Goal: Transaction & Acquisition: Purchase product/service

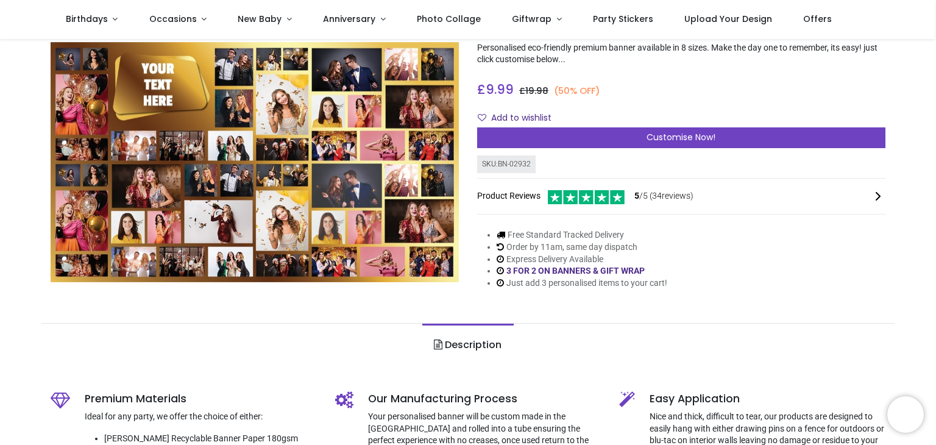
scroll to position [61, 0]
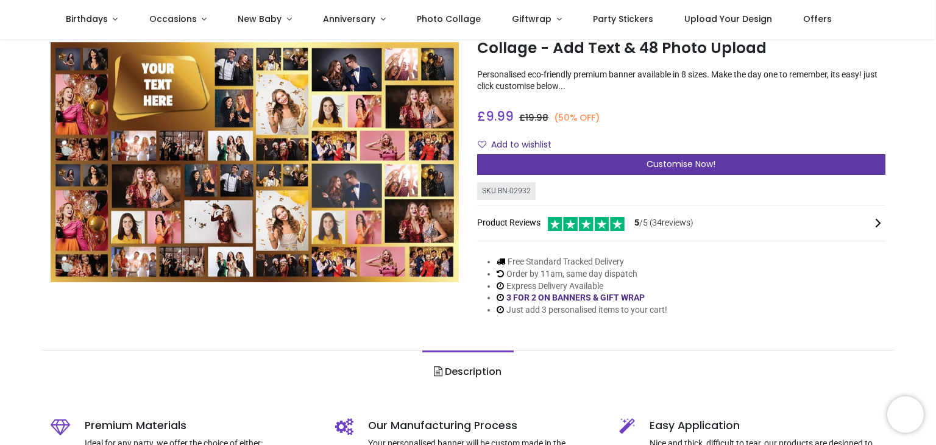
click at [696, 160] on span "Customise Now!" at bounding box center [680, 164] width 69 height 12
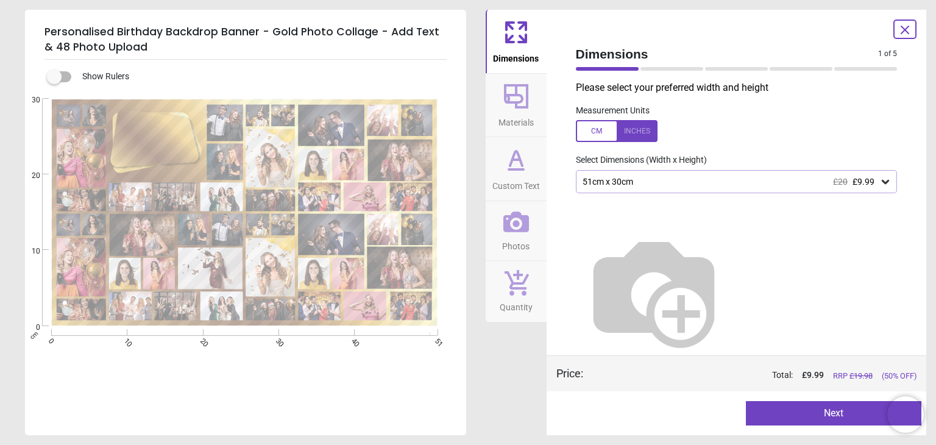
click at [879, 183] on icon at bounding box center [885, 181] width 12 height 12
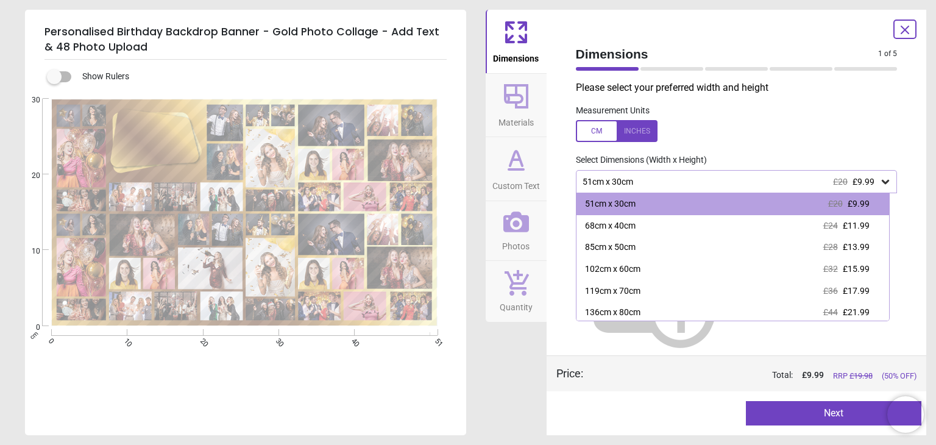
scroll to position [46, 0]
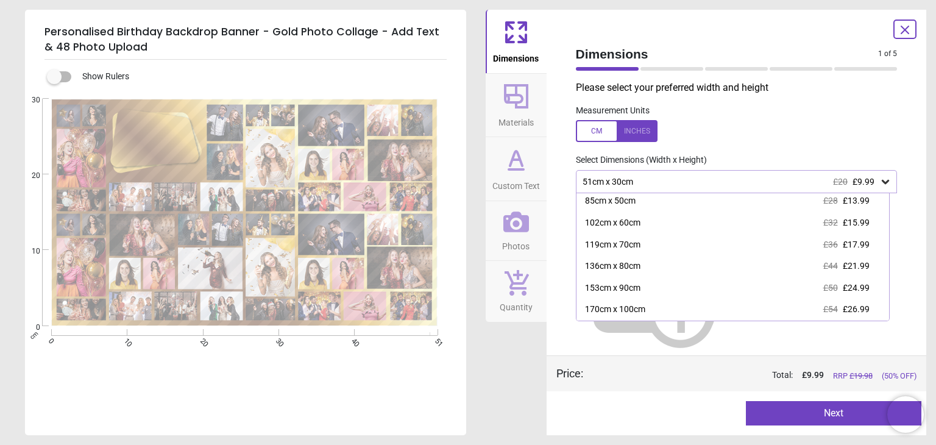
click at [501, 381] on div "Dimensions Materials Custom Text Photos Quantity" at bounding box center [515, 222] width 61 height 425
click at [487, 378] on div "Personalised Birthday Backdrop Banner - Gold Photo Collage - Add Text & 48 Phot…" at bounding box center [468, 222] width 936 height 445
click at [641, 130] on div at bounding box center [617, 131] width 82 height 22
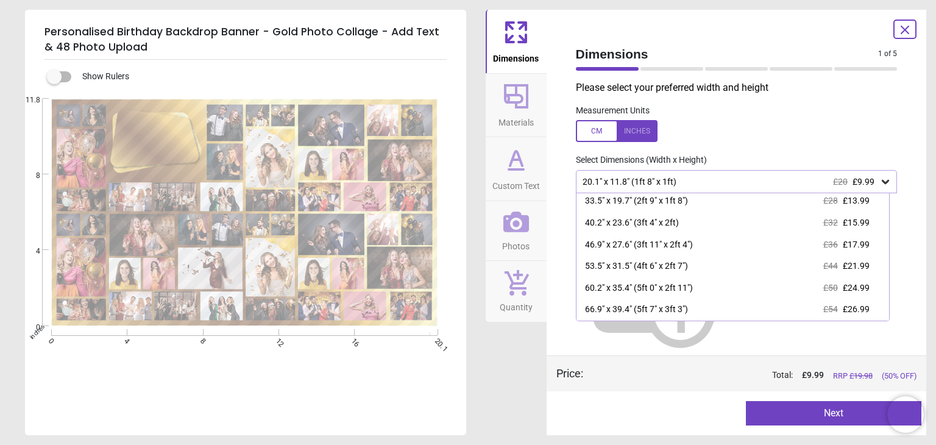
click at [907, 32] on icon at bounding box center [904, 29] width 7 height 7
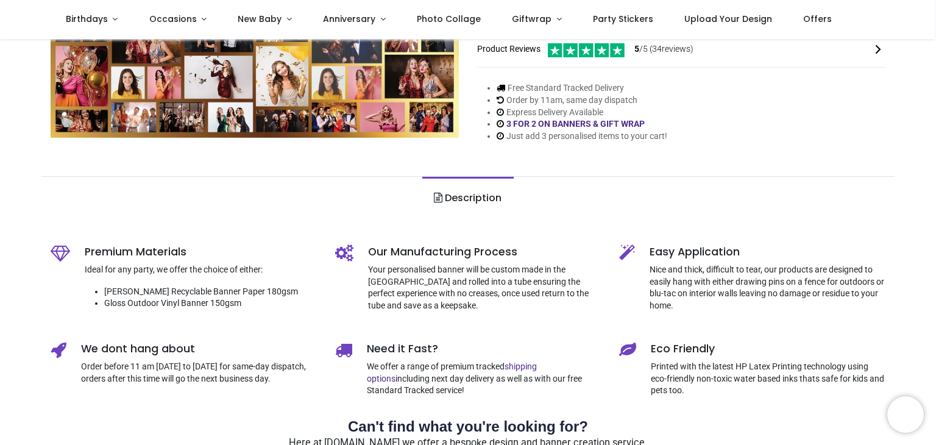
scroll to position [244, 0]
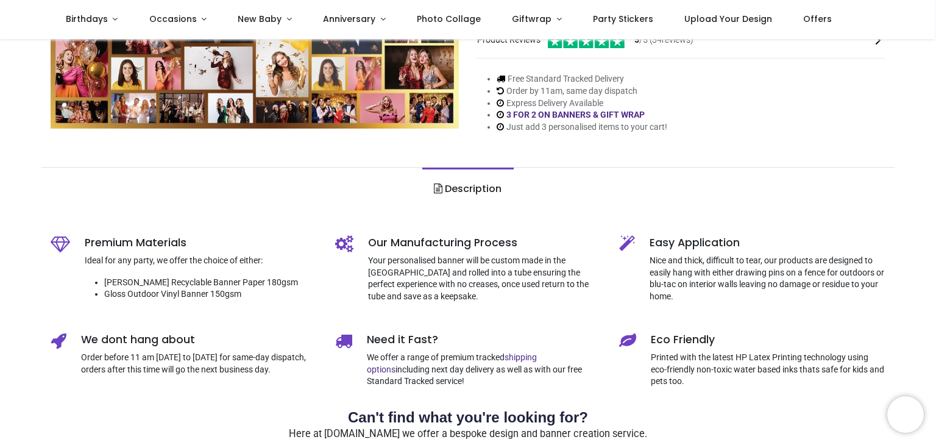
drag, startPoint x: 933, startPoint y: 136, endPoint x: 937, endPoint y: 183, distance: 46.5
click at [935, 183] on html "Login • Register Birthdays Milestone Birthday 1510 products 208" at bounding box center [468, 222] width 936 height 445
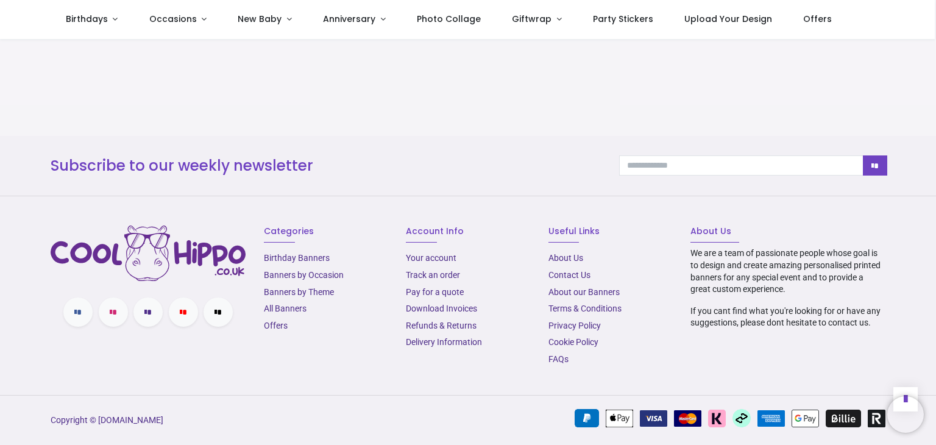
scroll to position [1705, 0]
click at [439, 347] on link "Delivery Information" at bounding box center [444, 342] width 76 height 10
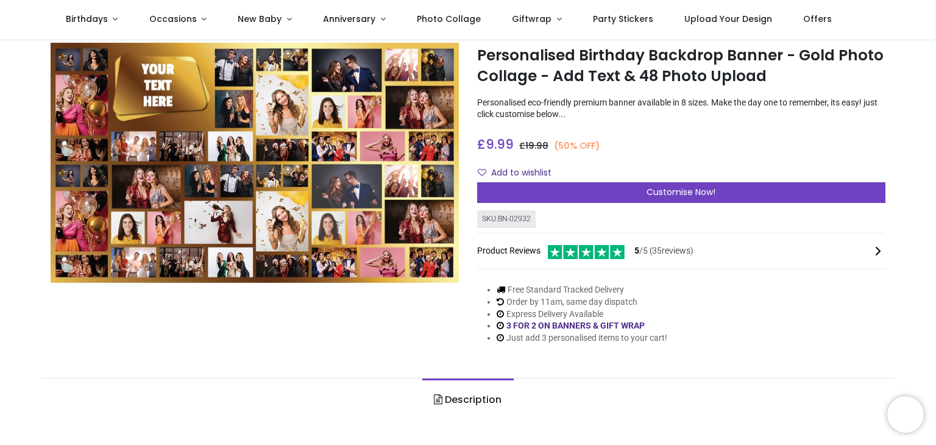
scroll to position [61, 0]
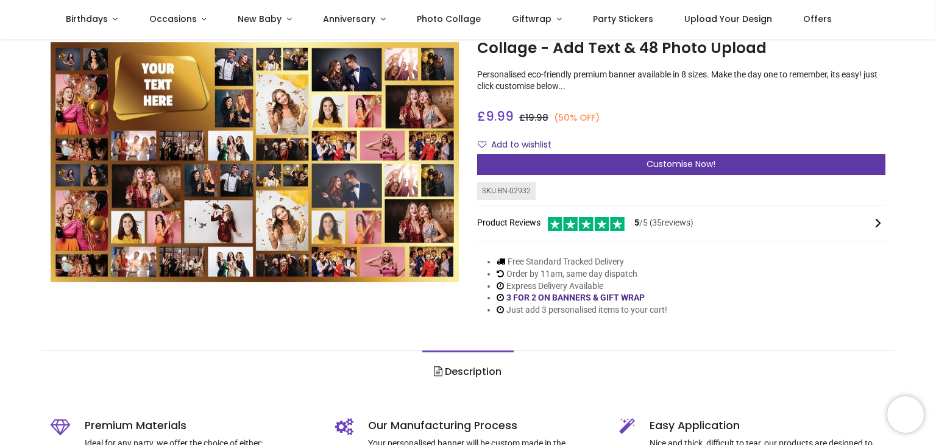
click at [694, 156] on div "Customise Now!" at bounding box center [681, 164] width 408 height 21
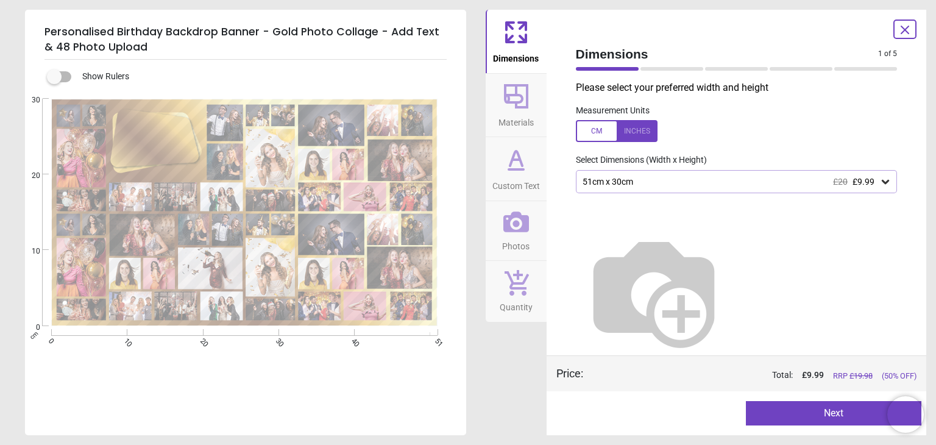
click at [881, 183] on icon at bounding box center [884, 182] width 7 height 4
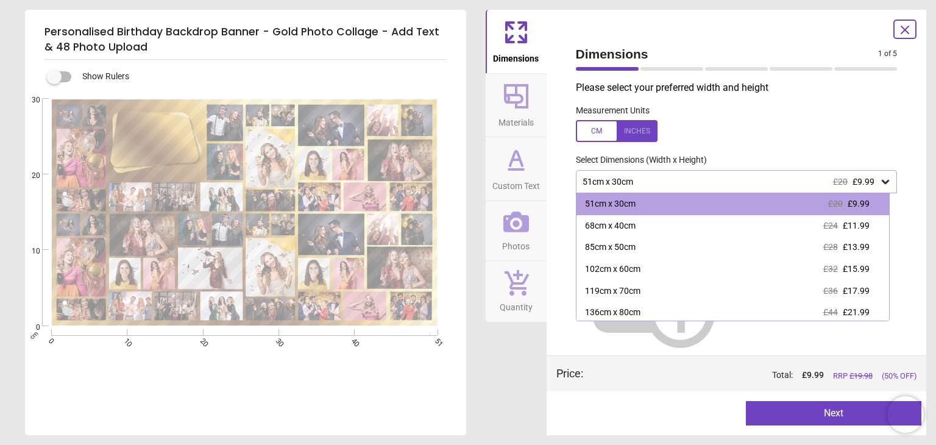
click at [643, 133] on div at bounding box center [617, 131] width 82 height 22
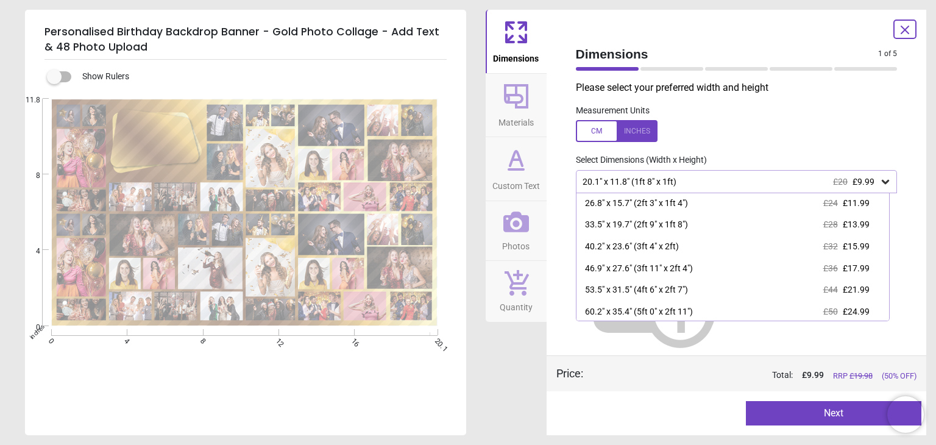
scroll to position [46, 0]
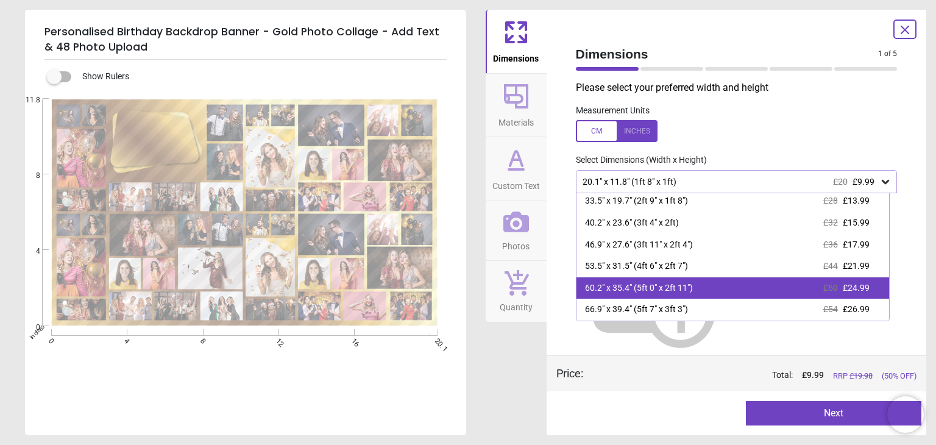
click at [764, 287] on div "60.2" x 35.4" (5ft 0" x 2ft 11") £50 £24.99" at bounding box center [732, 288] width 312 height 22
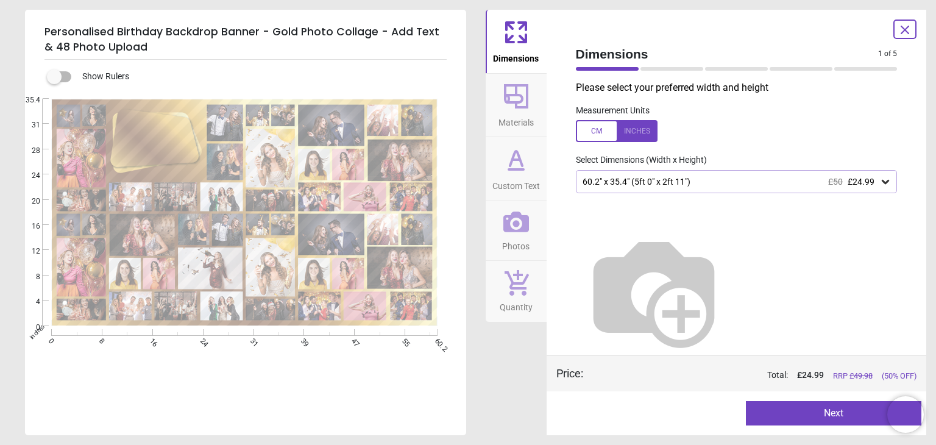
click at [908, 27] on icon at bounding box center [904, 30] width 15 height 15
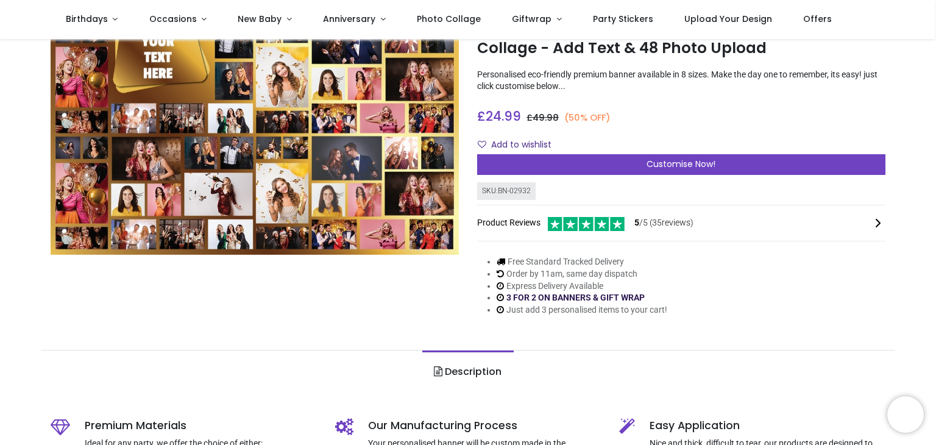
click at [599, 299] on link "3 FOR 2 ON BANNERS & GIFT WRAP" at bounding box center [575, 297] width 138 height 10
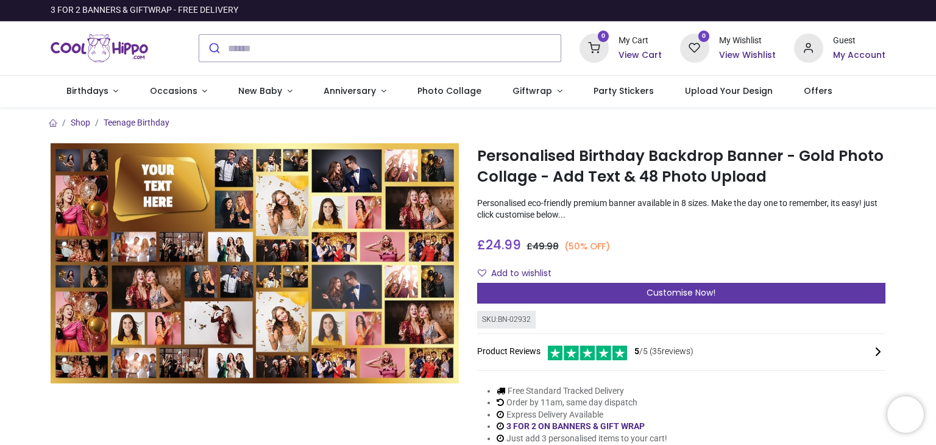
click at [716, 291] on div "Customise Now!" at bounding box center [681, 293] width 408 height 21
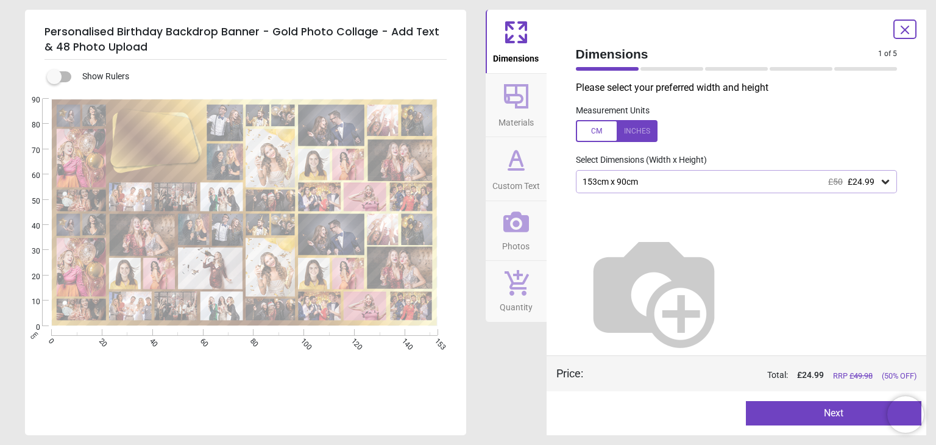
click at [518, 104] on icon at bounding box center [515, 96] width 29 height 29
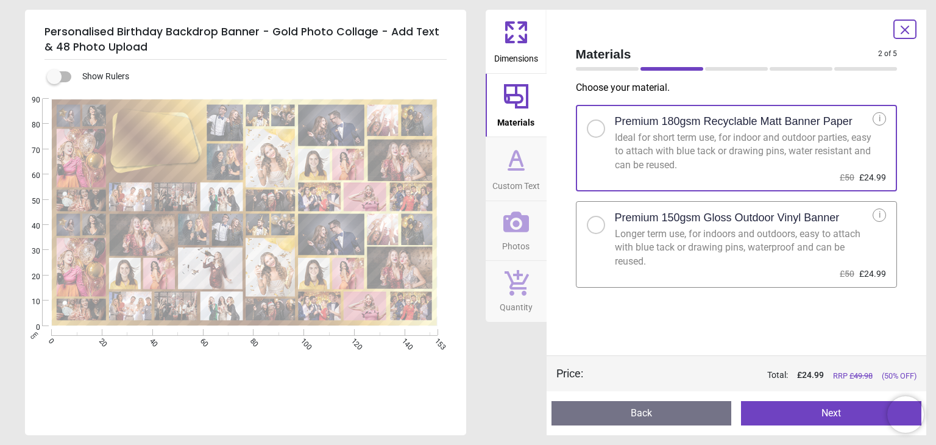
click at [522, 169] on icon at bounding box center [516, 169] width 15 height 0
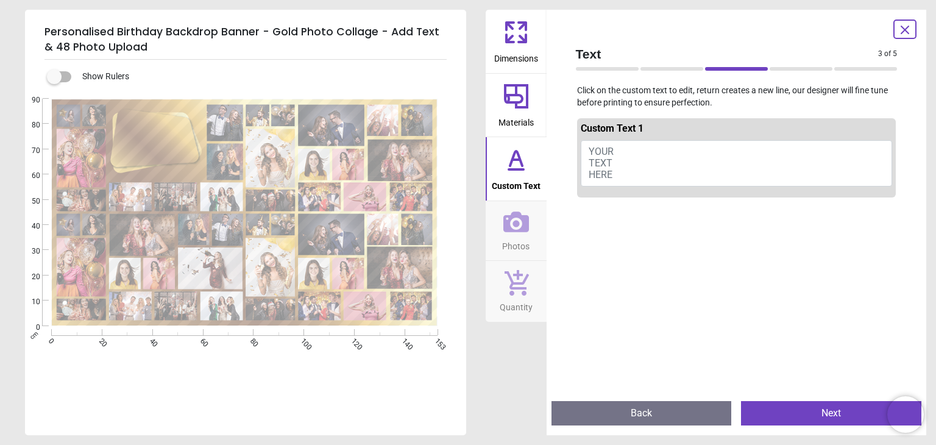
click at [626, 177] on button "YOUR TEXT HERE" at bounding box center [736, 163] width 312 height 46
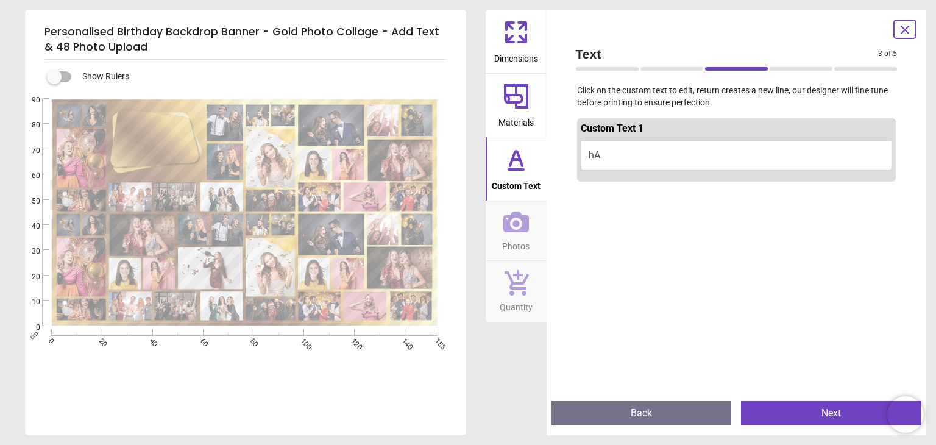
type textarea "*"
click at [640, 157] on button "Happy 50th Susan" at bounding box center [736, 155] width 312 height 30
click at [642, 157] on button "Happy 50th Susan" at bounding box center [736, 155] width 312 height 30
click at [775, 159] on button "Happy 50th Susan" at bounding box center [736, 155] width 312 height 30
click at [690, 152] on button "Happy 50th Susan" at bounding box center [736, 155] width 312 height 30
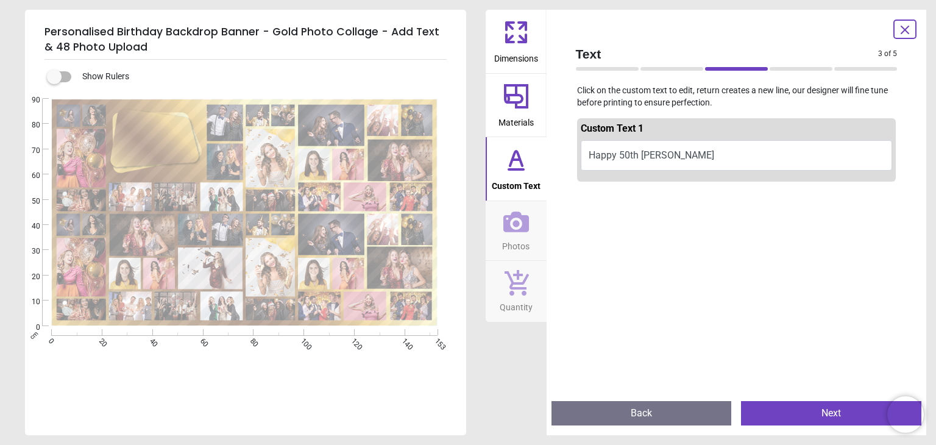
click at [674, 155] on button "Happy 50th Susan" at bounding box center [736, 155] width 312 height 30
type textarea "**********"
click at [513, 224] on icon at bounding box center [516, 221] width 26 height 21
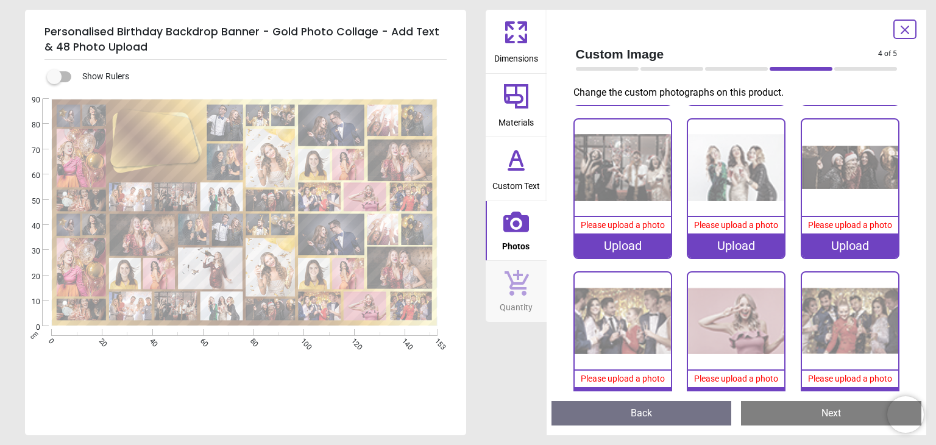
scroll to position [2140, 0]
click at [508, 283] on icon at bounding box center [516, 282] width 26 height 27
click at [519, 40] on icon at bounding box center [515, 32] width 29 height 29
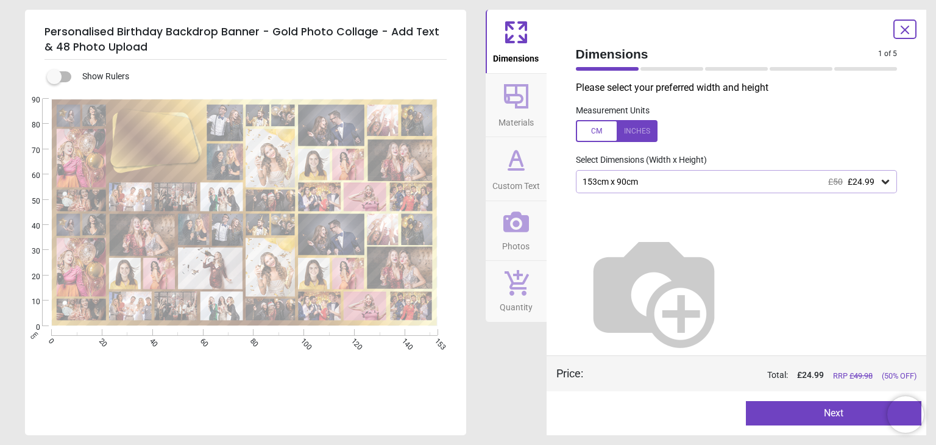
click at [651, 137] on div at bounding box center [617, 131] width 82 height 22
click at [522, 230] on icon at bounding box center [516, 221] width 26 height 21
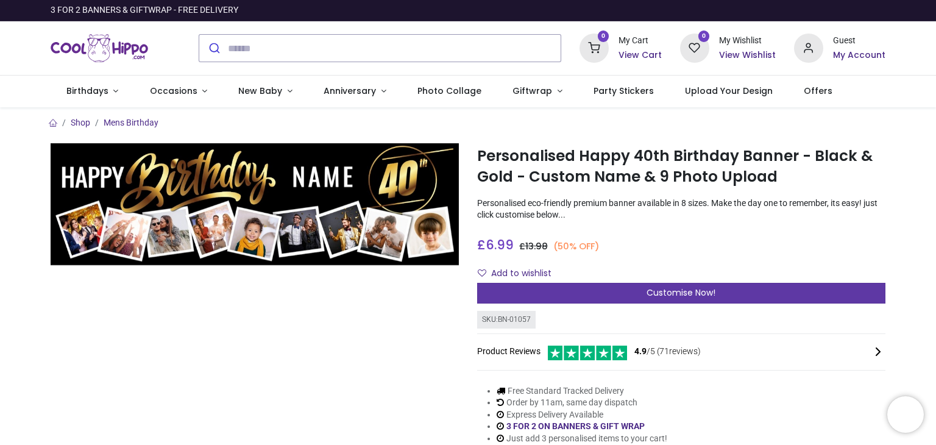
click at [670, 291] on span "Customise Now!" at bounding box center [680, 292] width 69 height 12
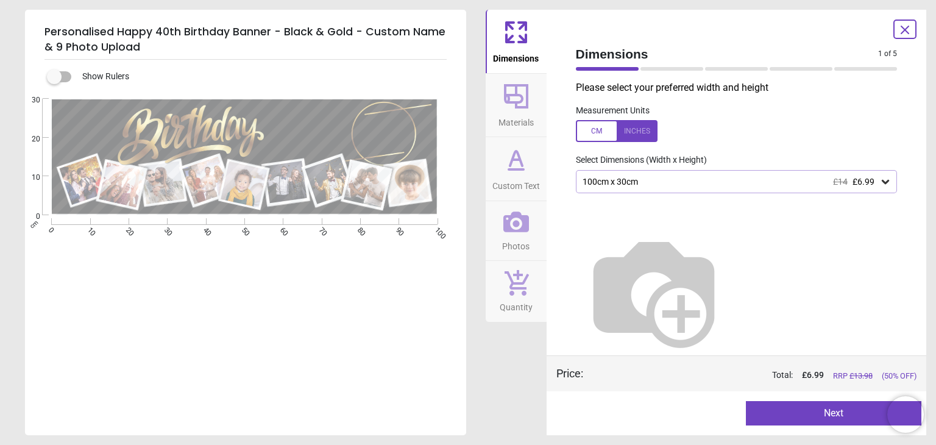
click at [707, 191] on div "100cm x 30cm £14 £6.99" at bounding box center [737, 181] width 322 height 23
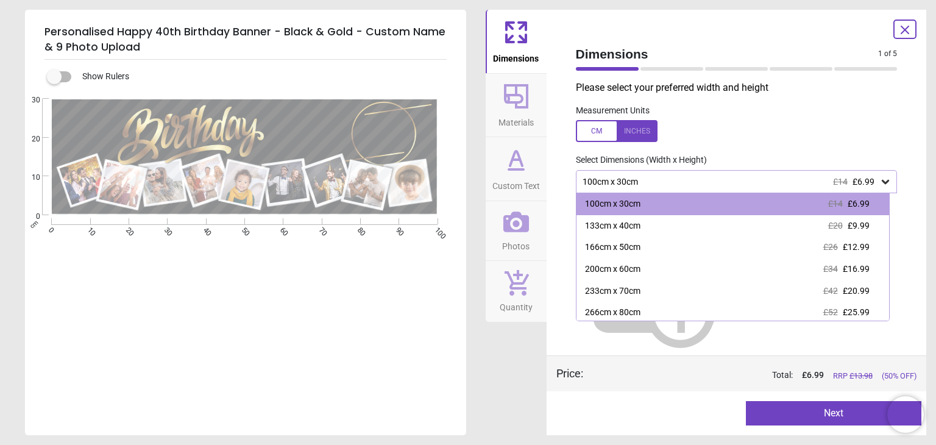
click at [631, 127] on div at bounding box center [617, 131] width 82 height 22
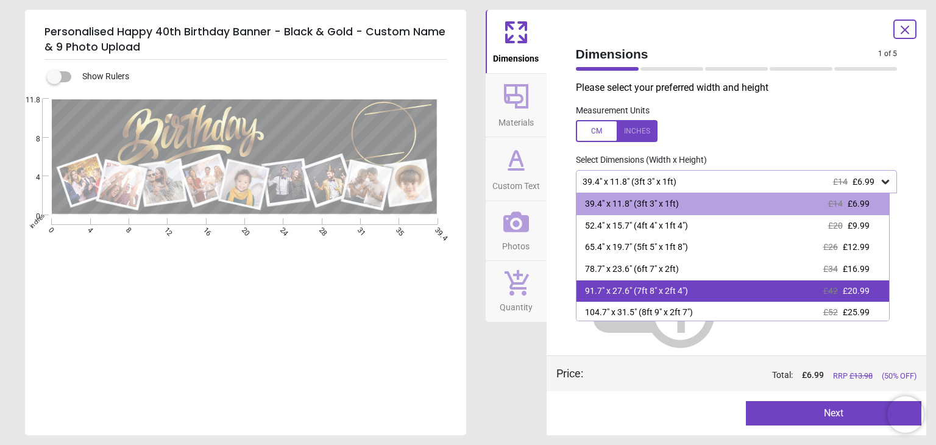
click at [792, 291] on div "91.7" x 27.6" (7ft 8" x 2ft 4") £42 £20.99" at bounding box center [732, 291] width 312 height 22
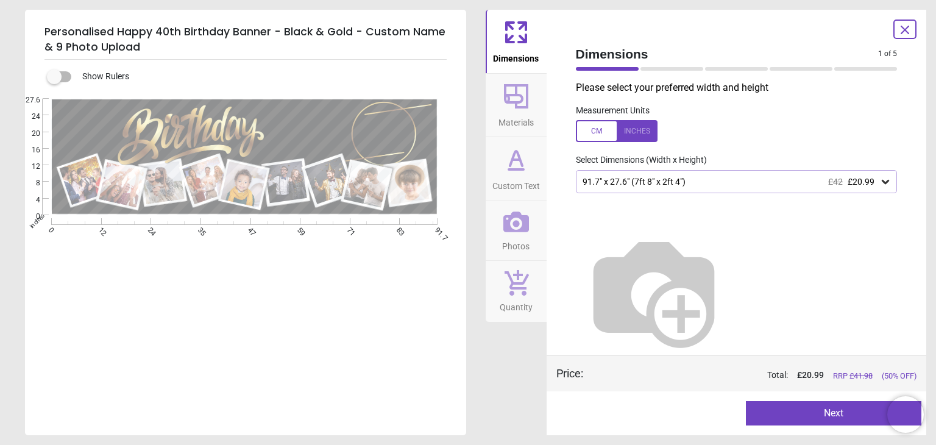
click at [872, 182] on div "91.7" x 27.6" (7ft 8" x 2ft 4") £42 £20.99" at bounding box center [730, 182] width 298 height 10
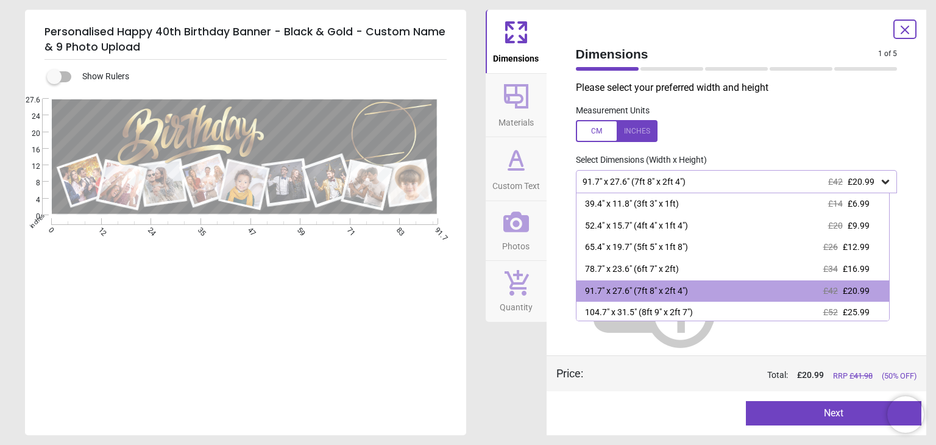
click at [872, 182] on div "91.7" x 27.6" (7ft 8" x 2ft 4") £42 £20.99" at bounding box center [730, 182] width 298 height 10
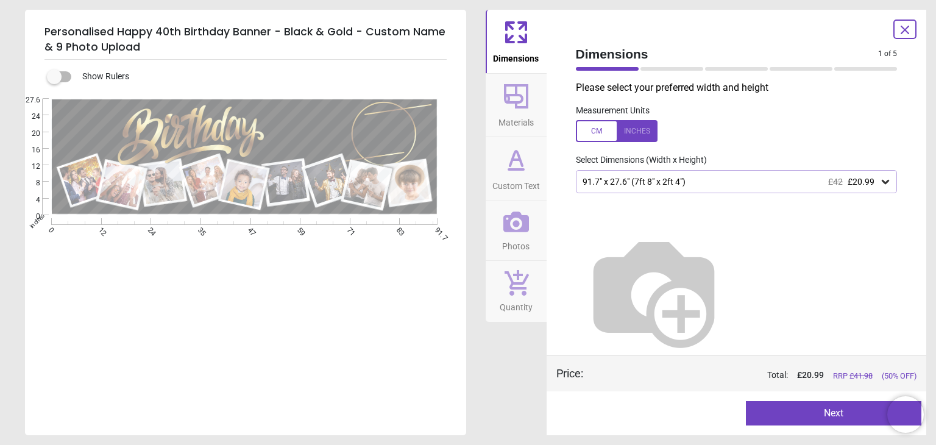
click at [908, 30] on icon at bounding box center [904, 30] width 15 height 15
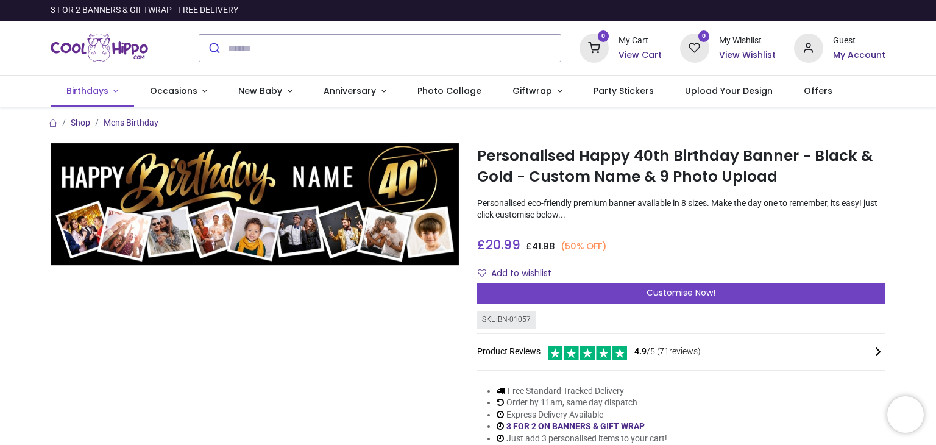
click at [111, 94] on link "Birthdays" at bounding box center [92, 92] width 83 height 32
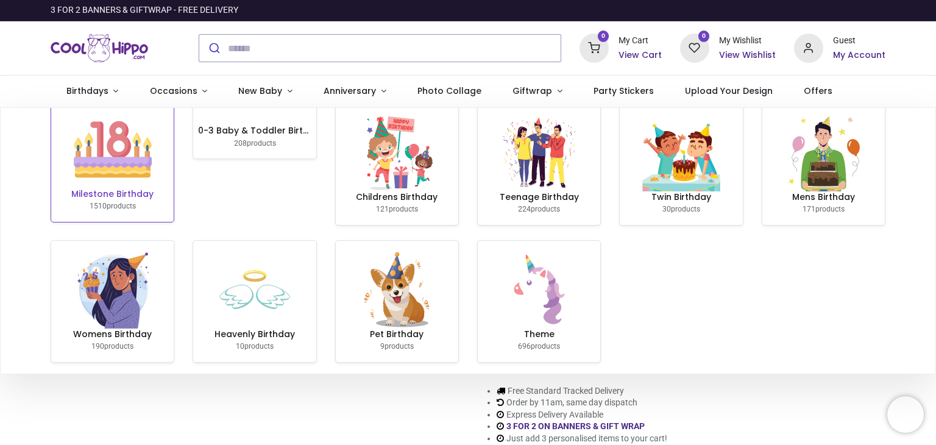
scroll to position [27, 0]
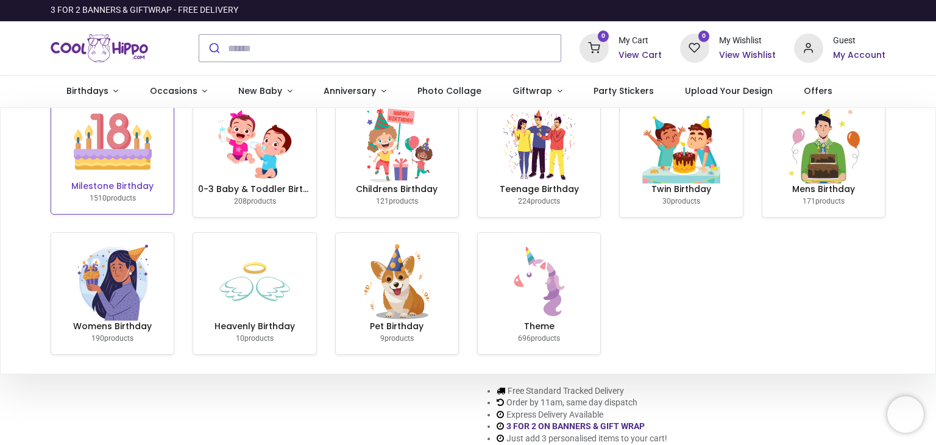
click at [127, 166] on img at bounding box center [113, 141] width 78 height 78
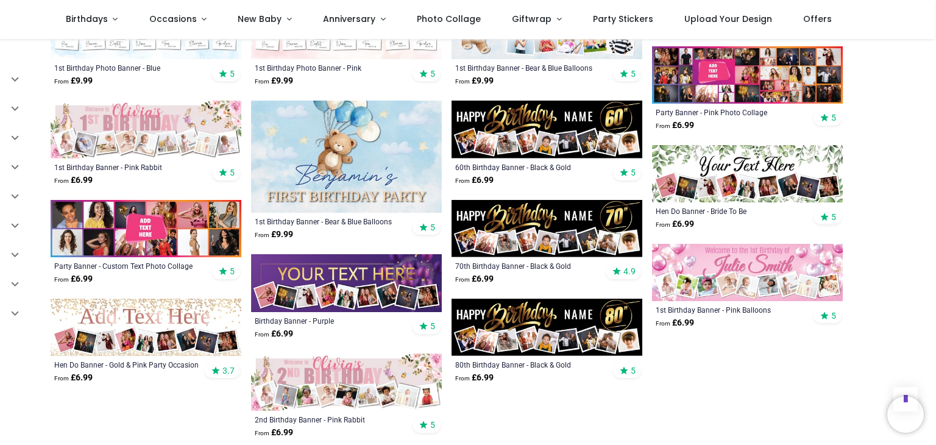
scroll to position [609, 0]
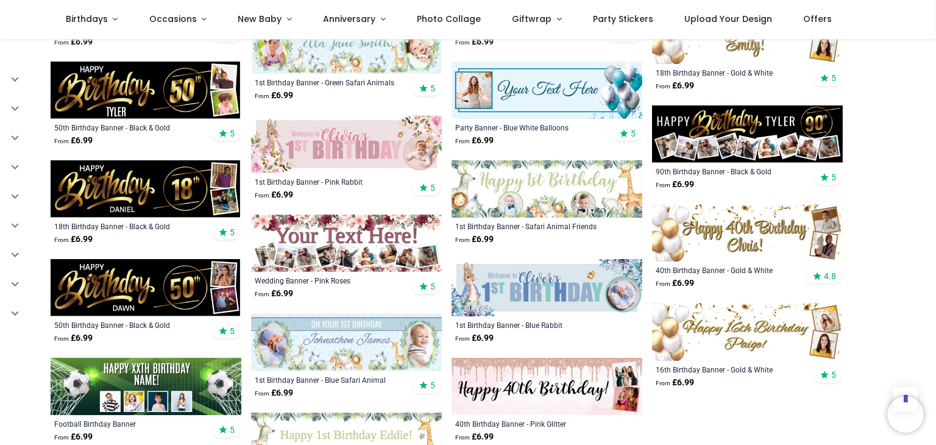
scroll to position [1340, 0]
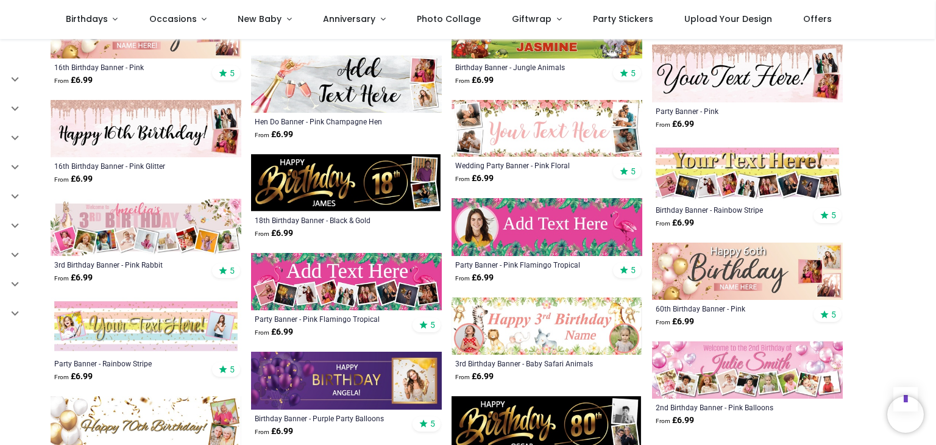
scroll to position [1949, 0]
